Goal: Task Accomplishment & Management: Manage account settings

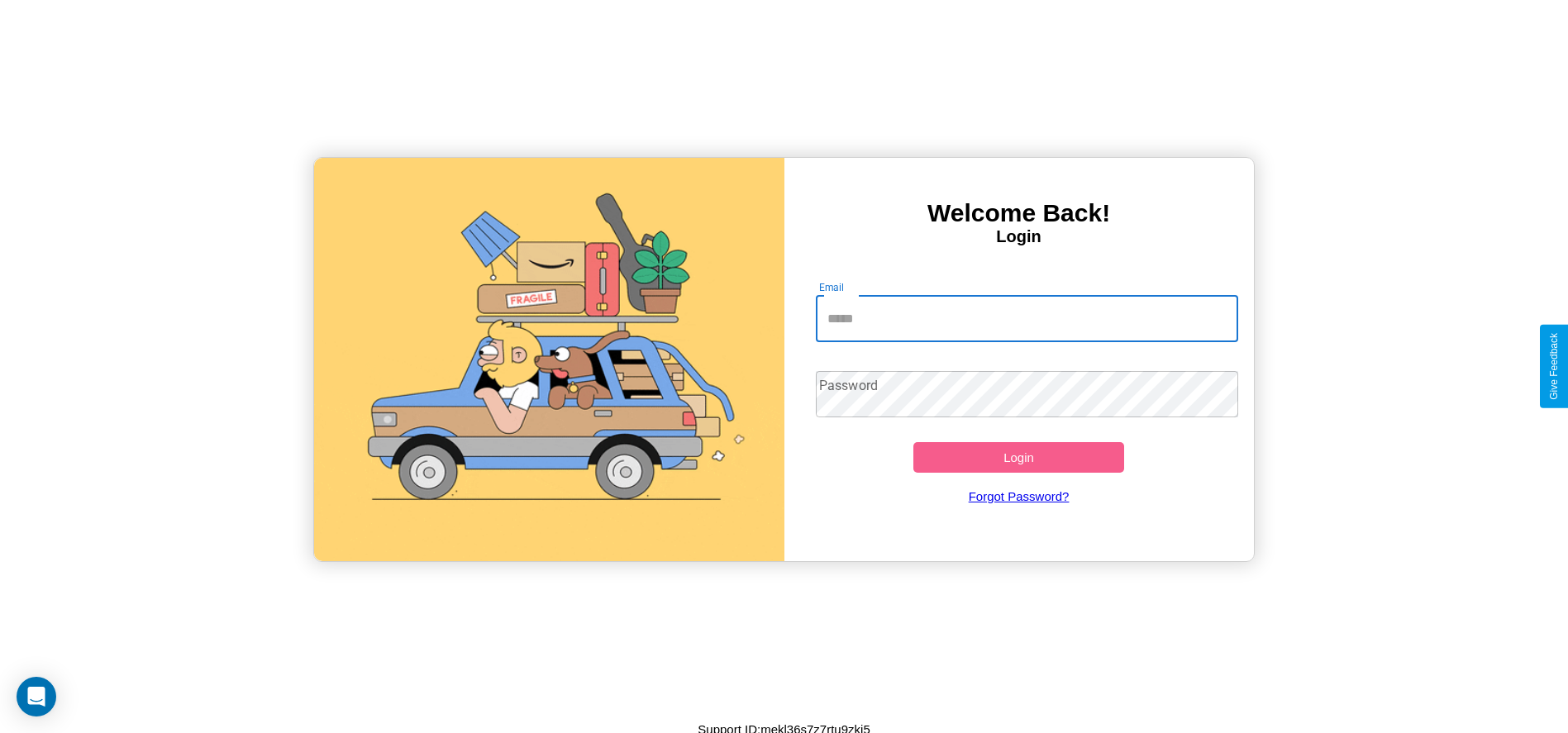
click at [1027, 319] on input "Email" at bounding box center [1027, 319] width 422 height 47
type input "**********"
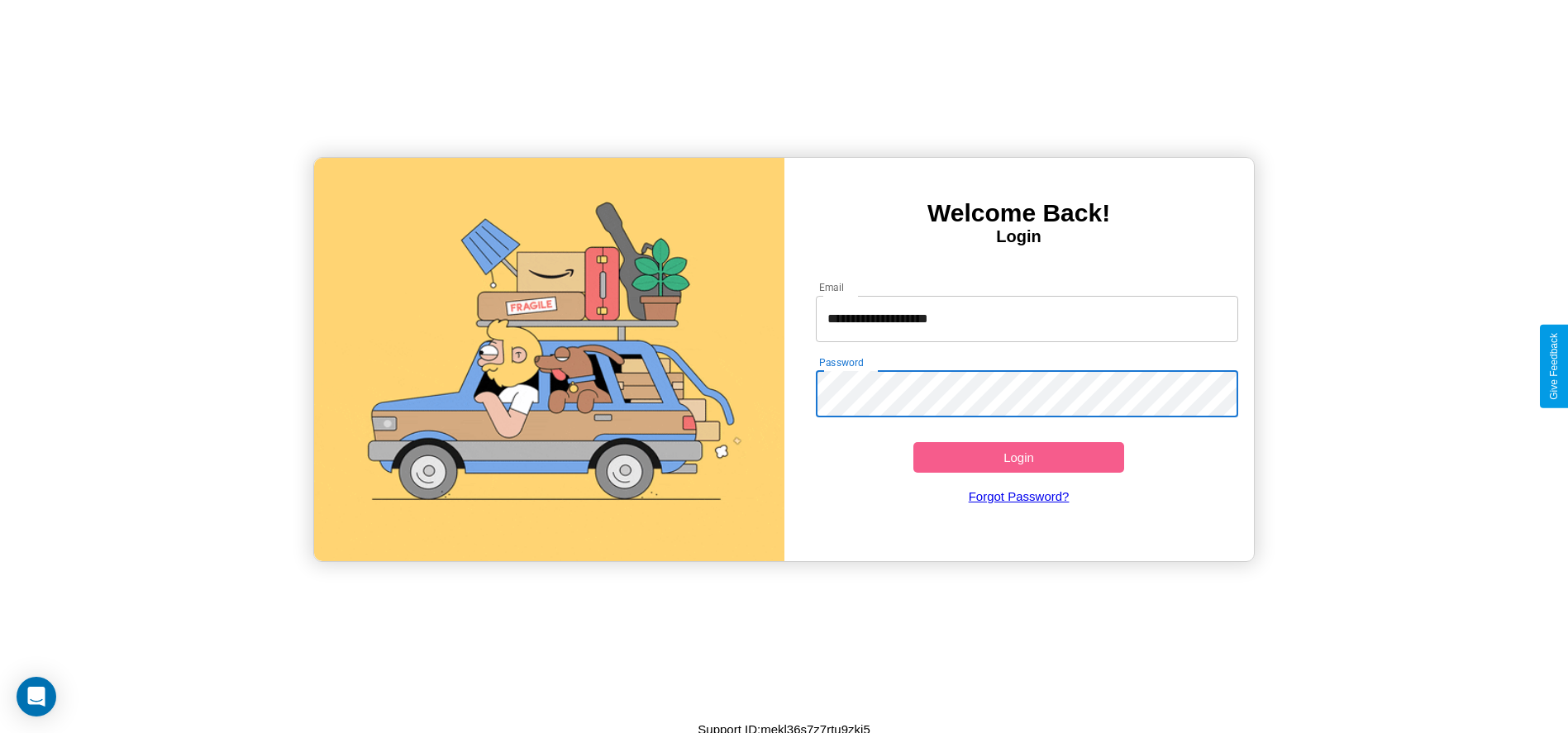
click at [1019, 457] on button "Login" at bounding box center [1019, 457] width 212 height 30
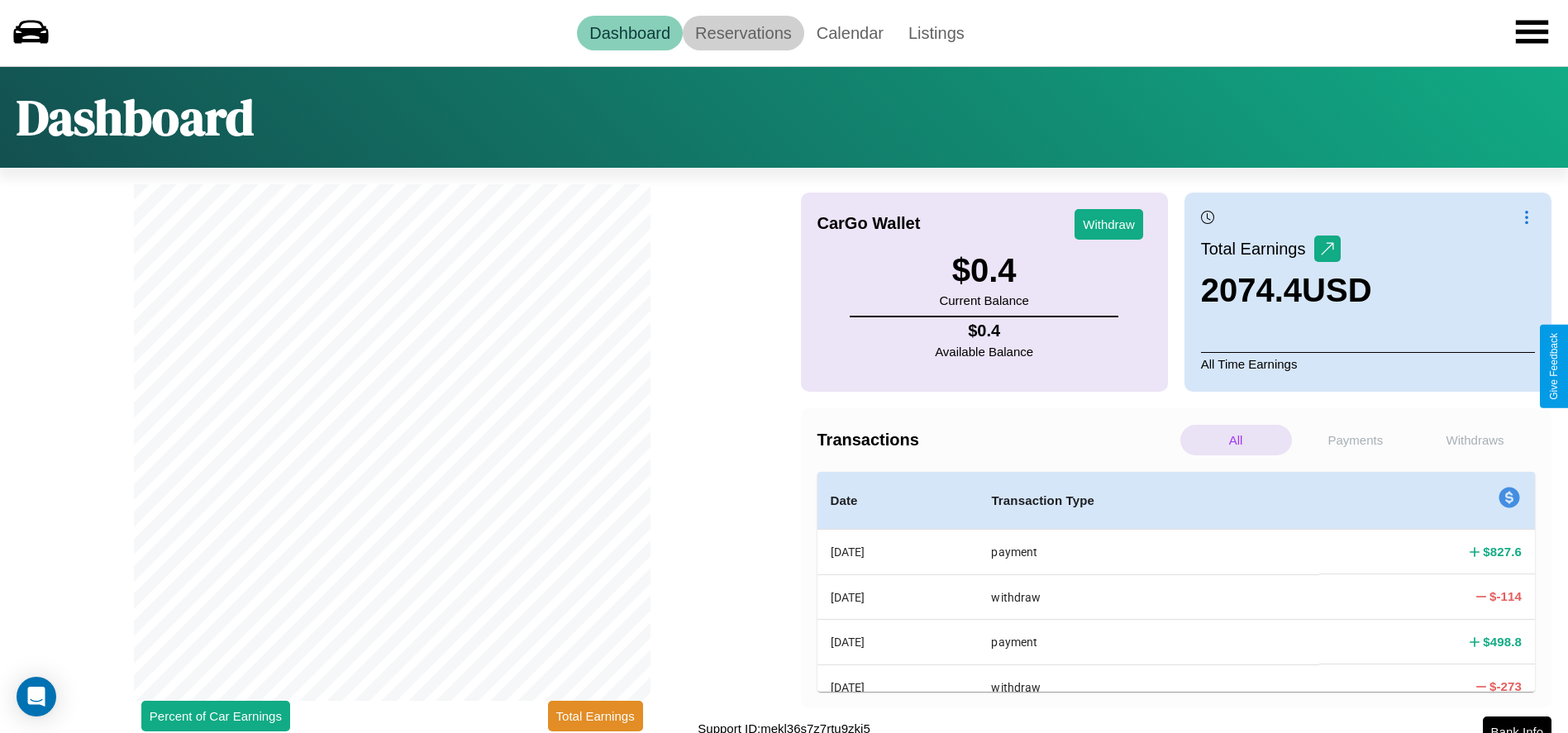
click at [743, 32] on link "Reservations" at bounding box center [743, 33] width 122 height 35
